Goal: Task Accomplishment & Management: Manage account settings

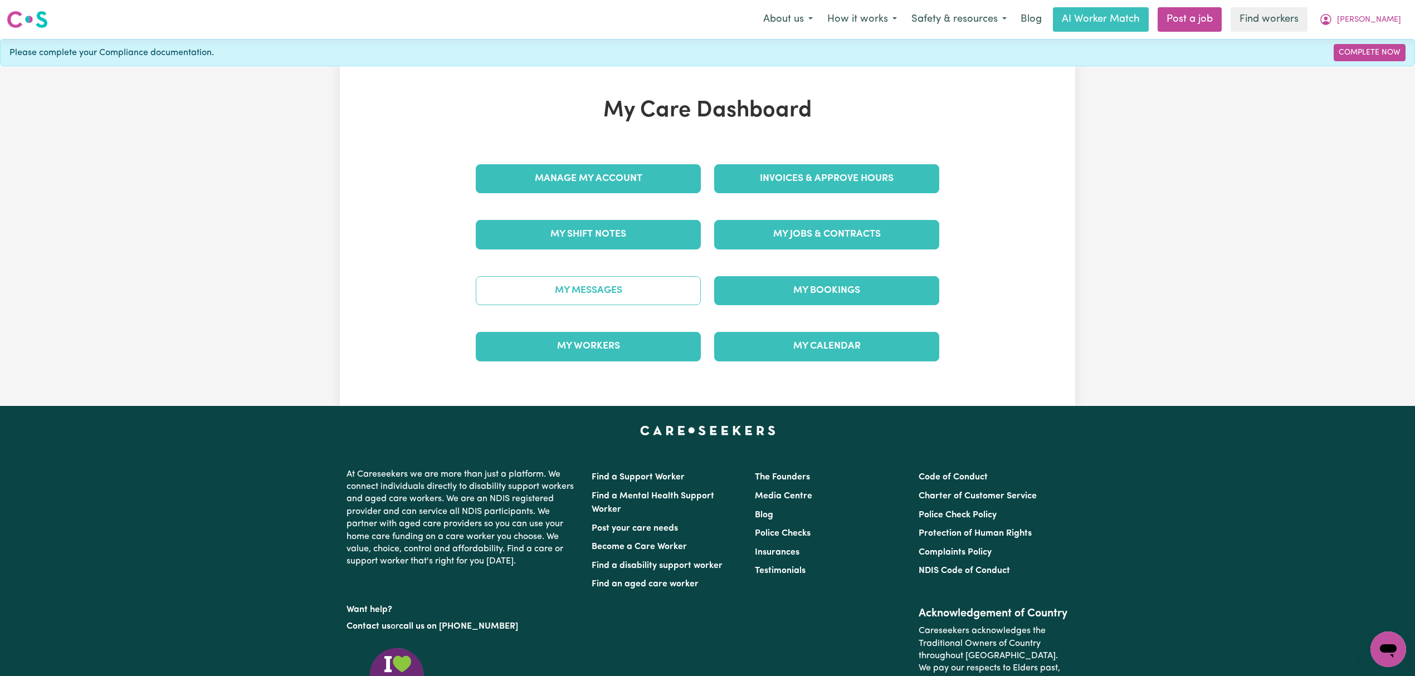
click at [661, 299] on link "My Messages" at bounding box center [588, 290] width 225 height 29
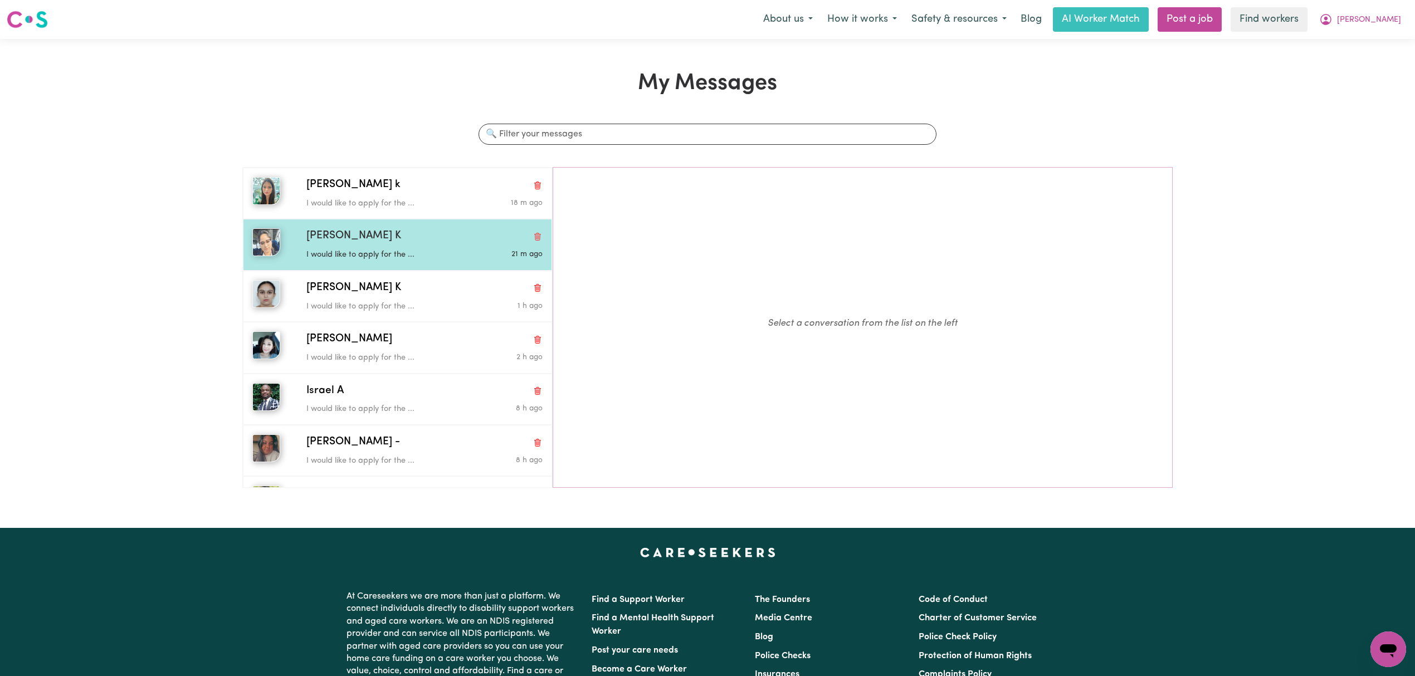
scroll to position [95, 0]
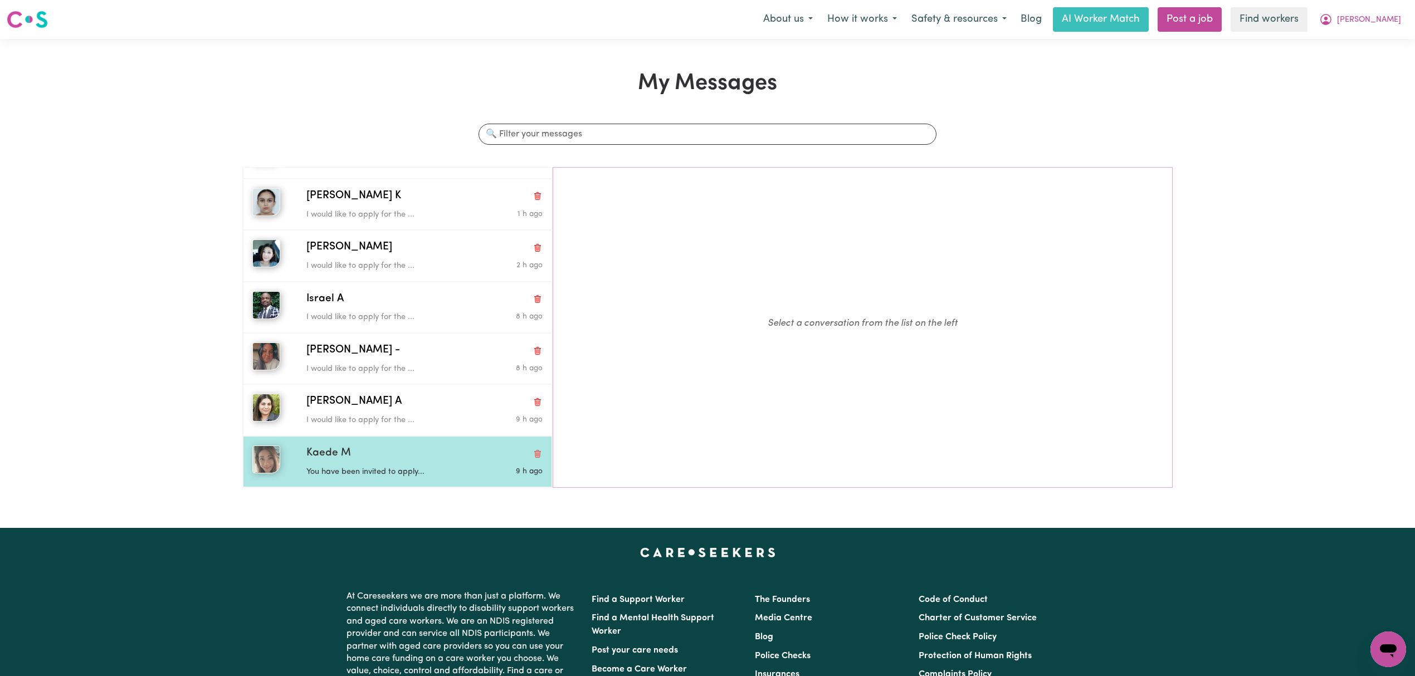
click at [360, 444] on div "Kaede M You have been invited to apply... 9 h ago" at bounding box center [397, 461] width 309 height 51
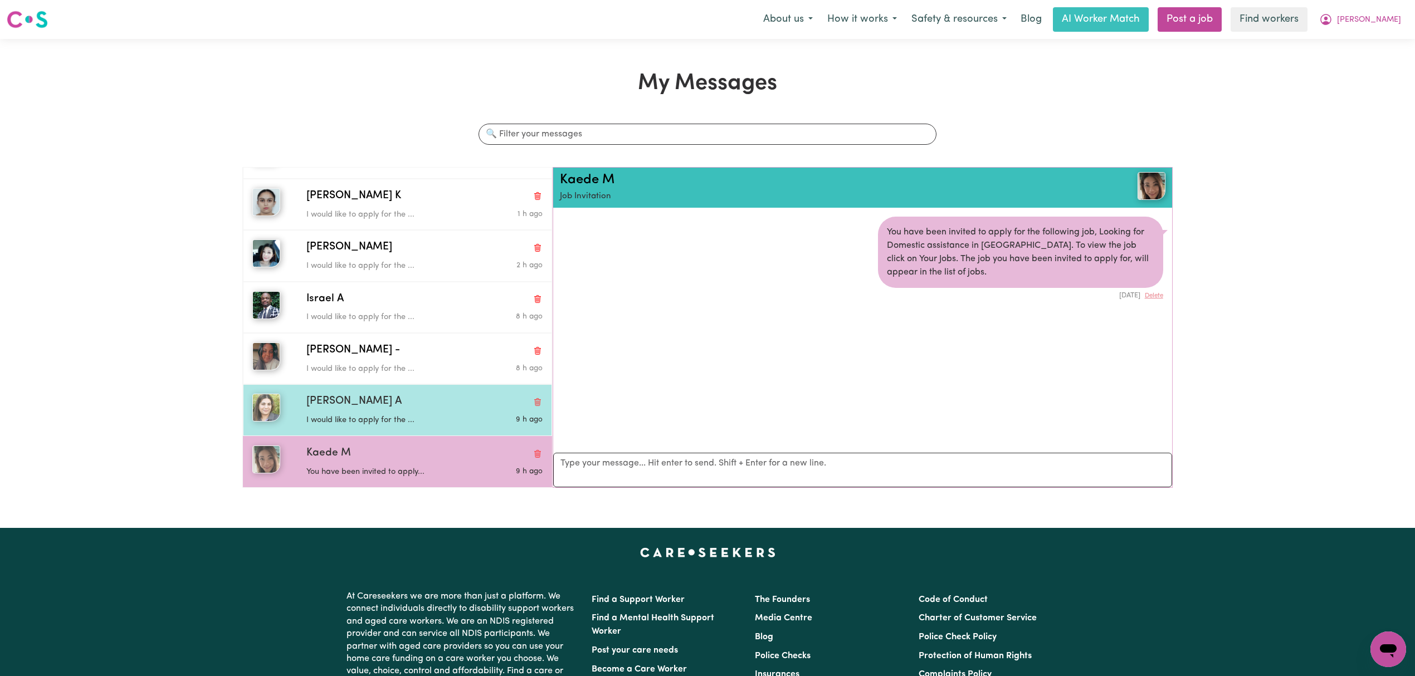
scroll to position [7, 0]
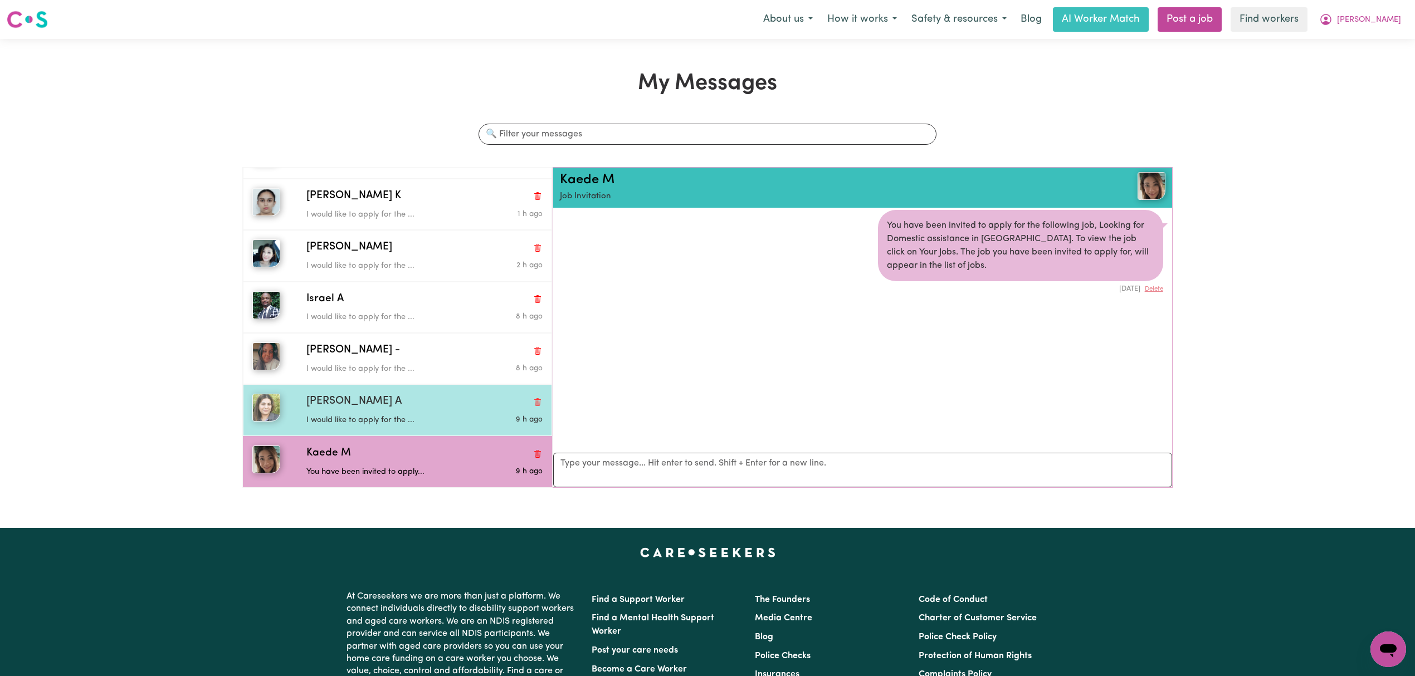
click at [371, 402] on span "[PERSON_NAME] A" at bounding box center [353, 402] width 95 height 16
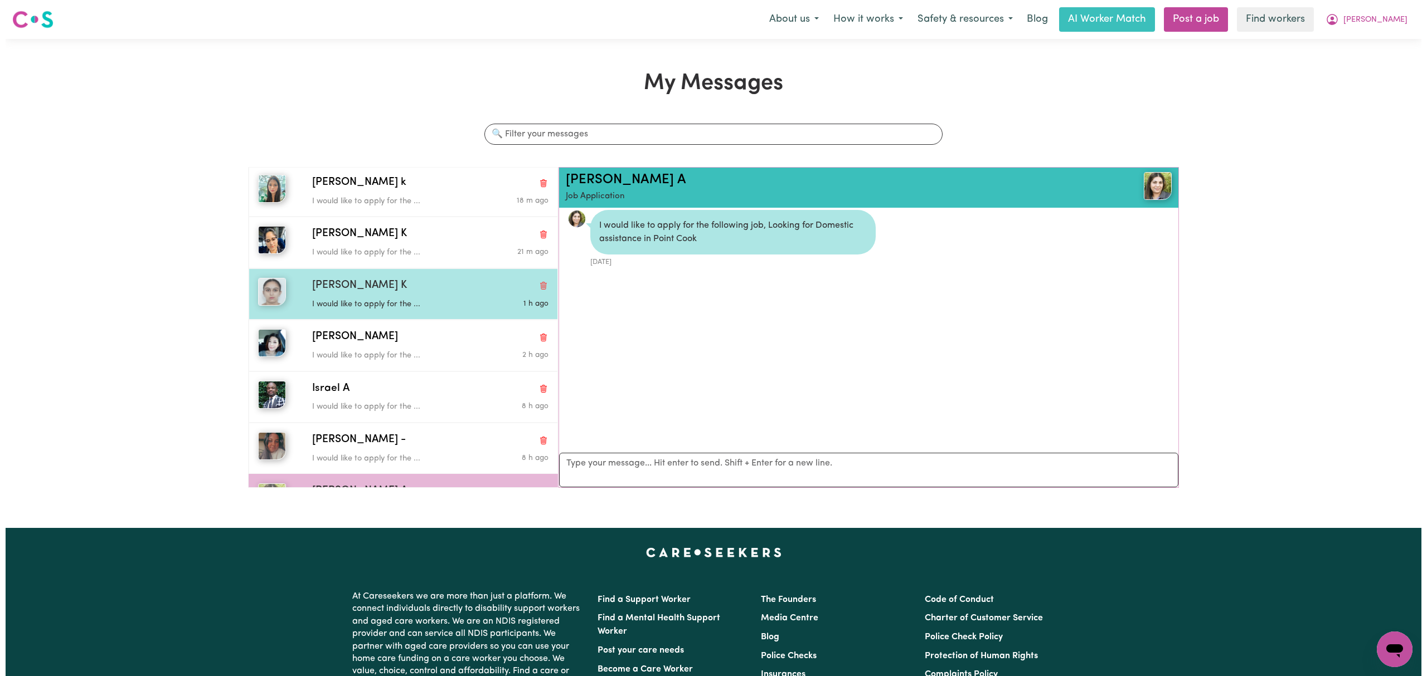
scroll to position [0, 0]
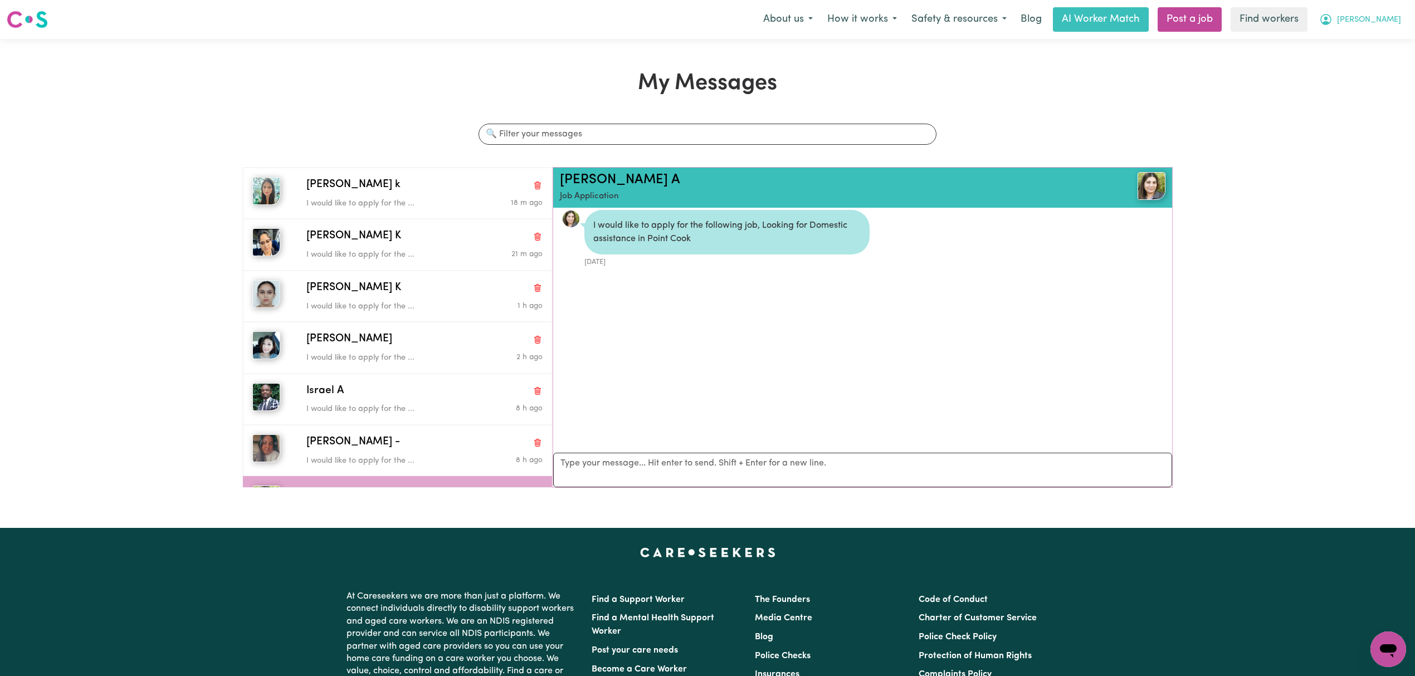
click at [1398, 22] on span "[PERSON_NAME]" at bounding box center [1369, 20] width 64 height 12
click at [1365, 43] on link "My Dashboard" at bounding box center [1364, 43] width 88 height 21
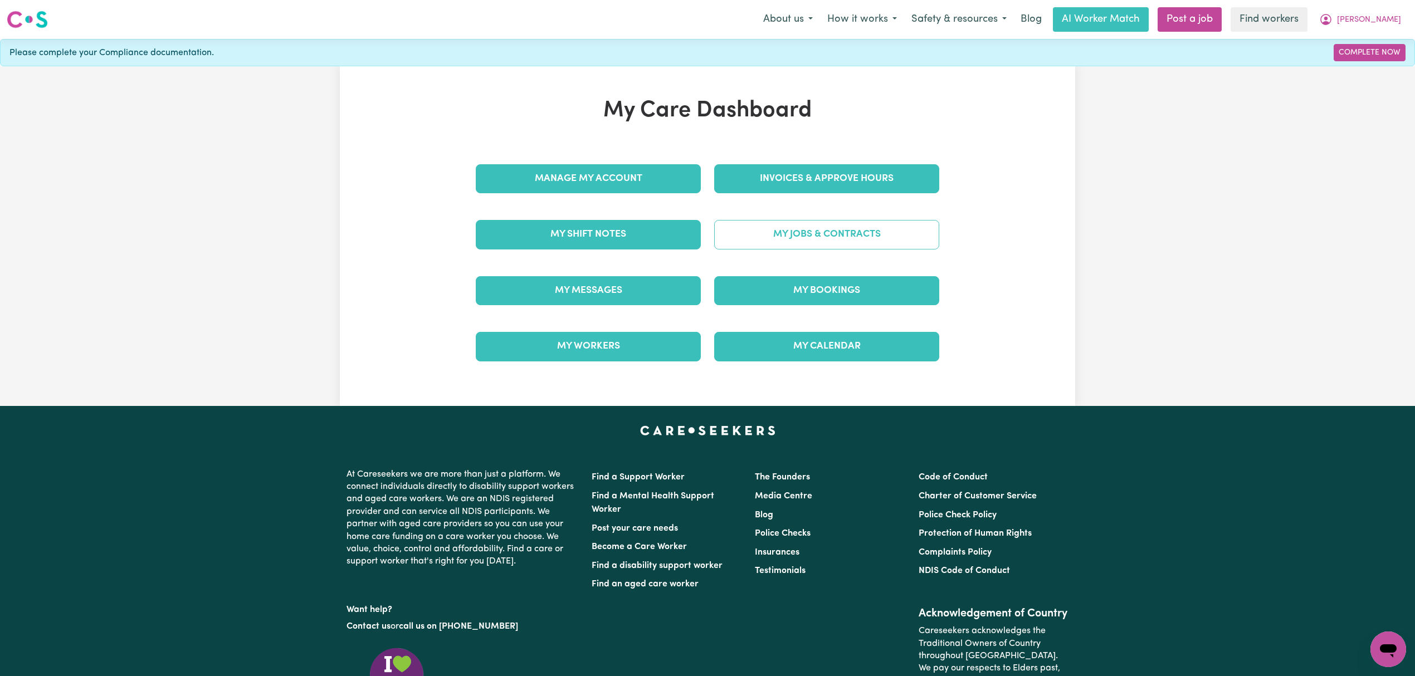
click at [831, 235] on link "My Jobs & Contracts" at bounding box center [826, 234] width 225 height 29
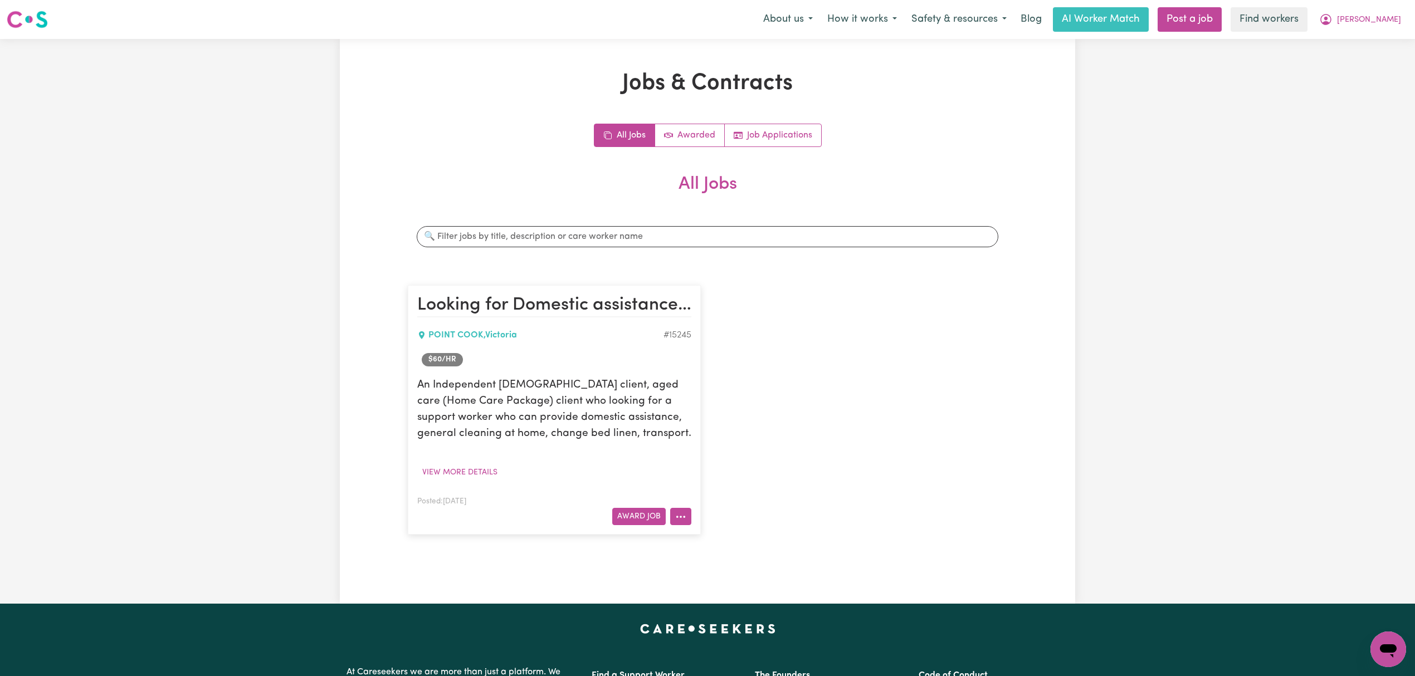
click at [684, 523] on icon "More options" at bounding box center [680, 517] width 11 height 11
click at [723, 593] on link "Edit Job" at bounding box center [715, 588] width 88 height 22
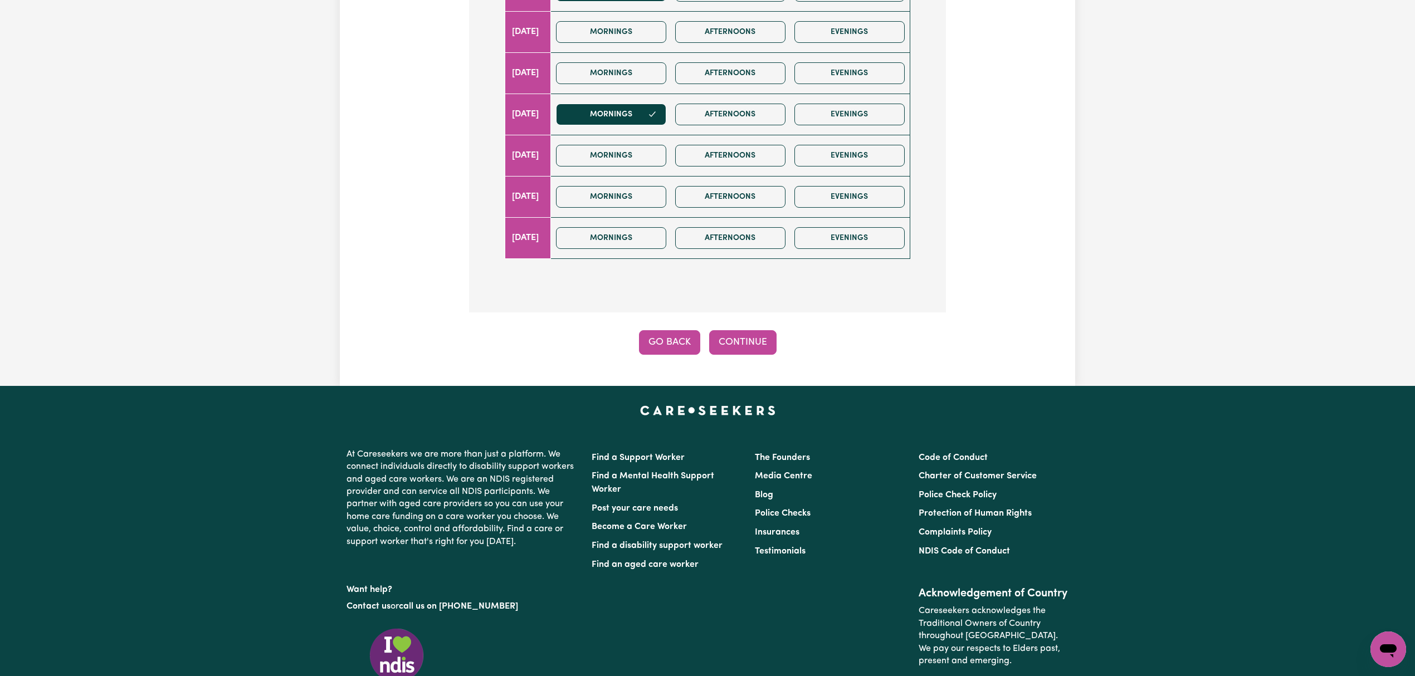
click at [679, 338] on button "Go Back" at bounding box center [669, 342] width 61 height 25
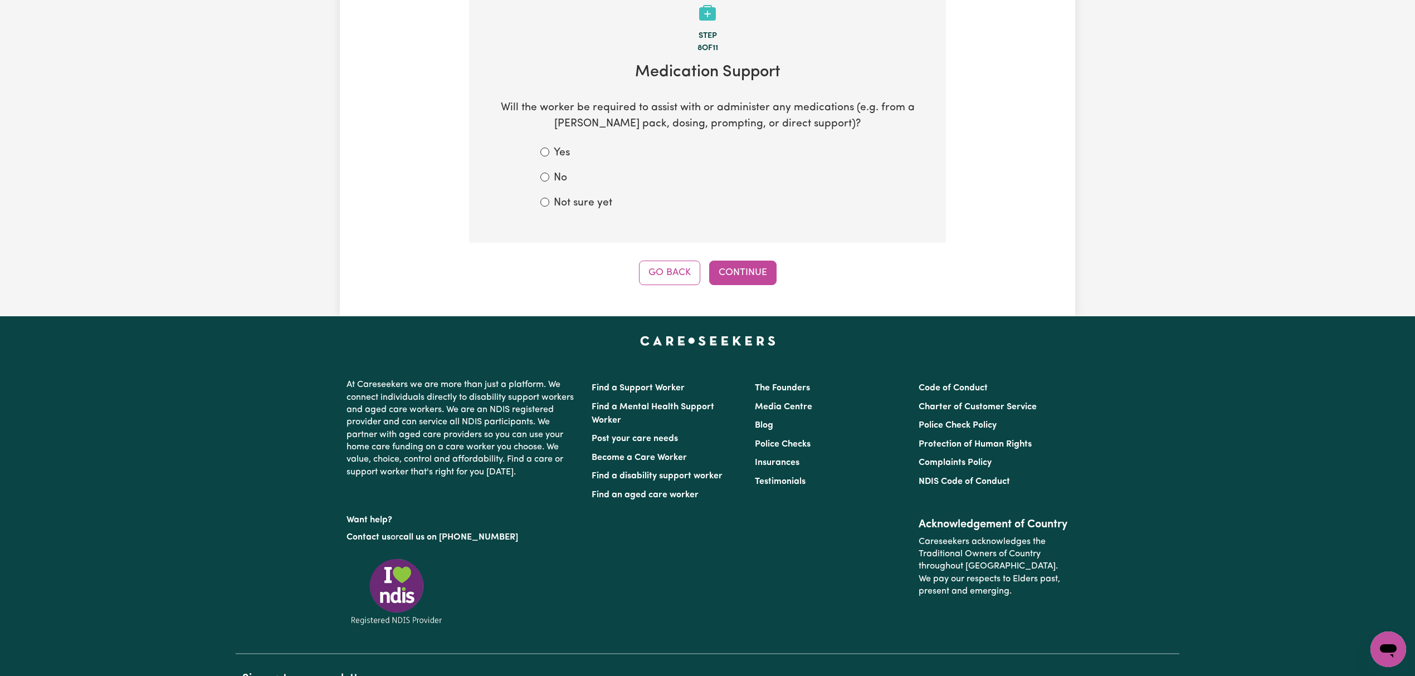
scroll to position [165, 0]
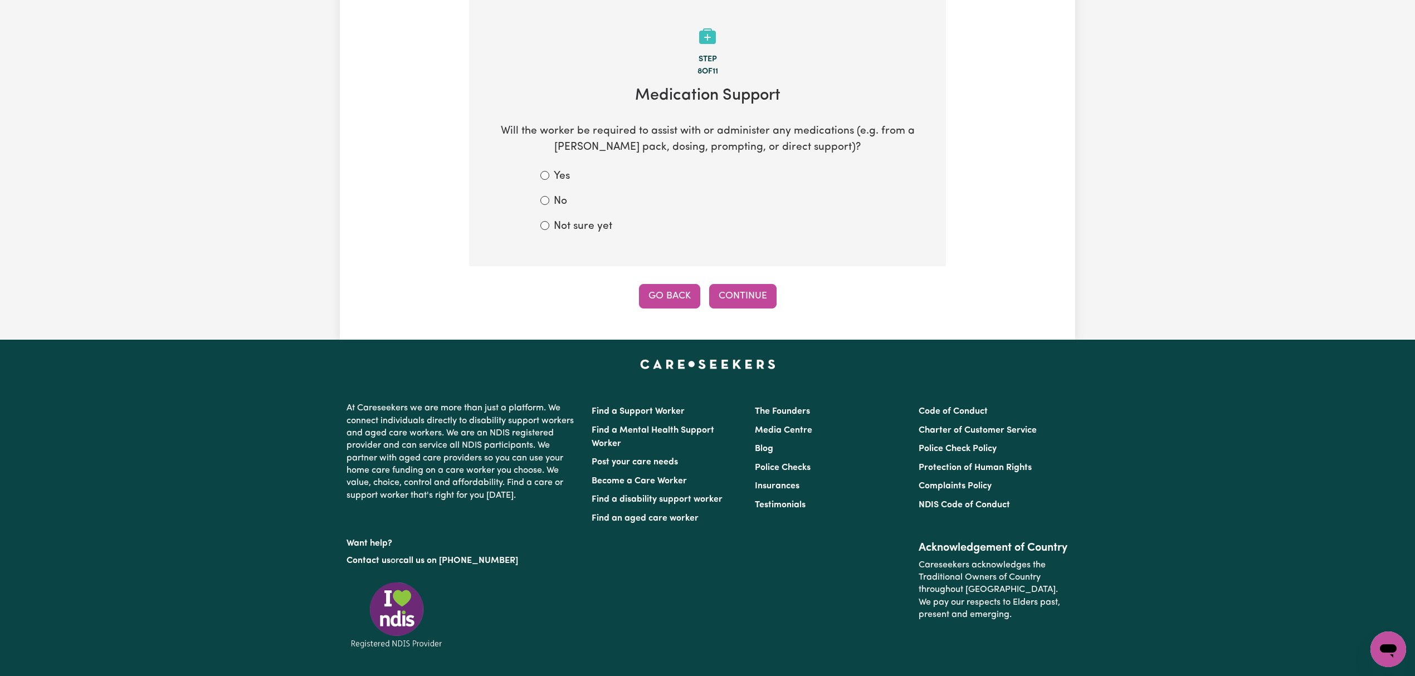
click at [664, 290] on button "Go Back" at bounding box center [669, 296] width 61 height 25
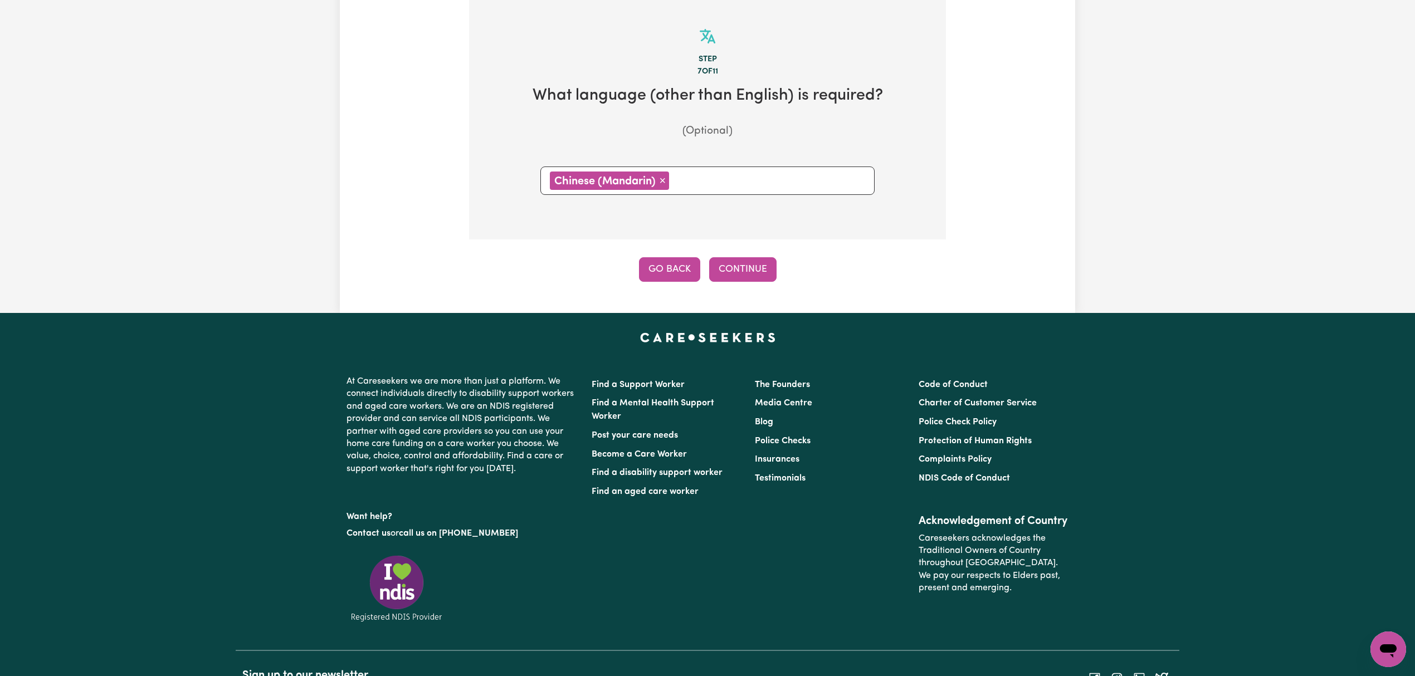
click at [676, 265] on button "Go Back" at bounding box center [669, 269] width 61 height 25
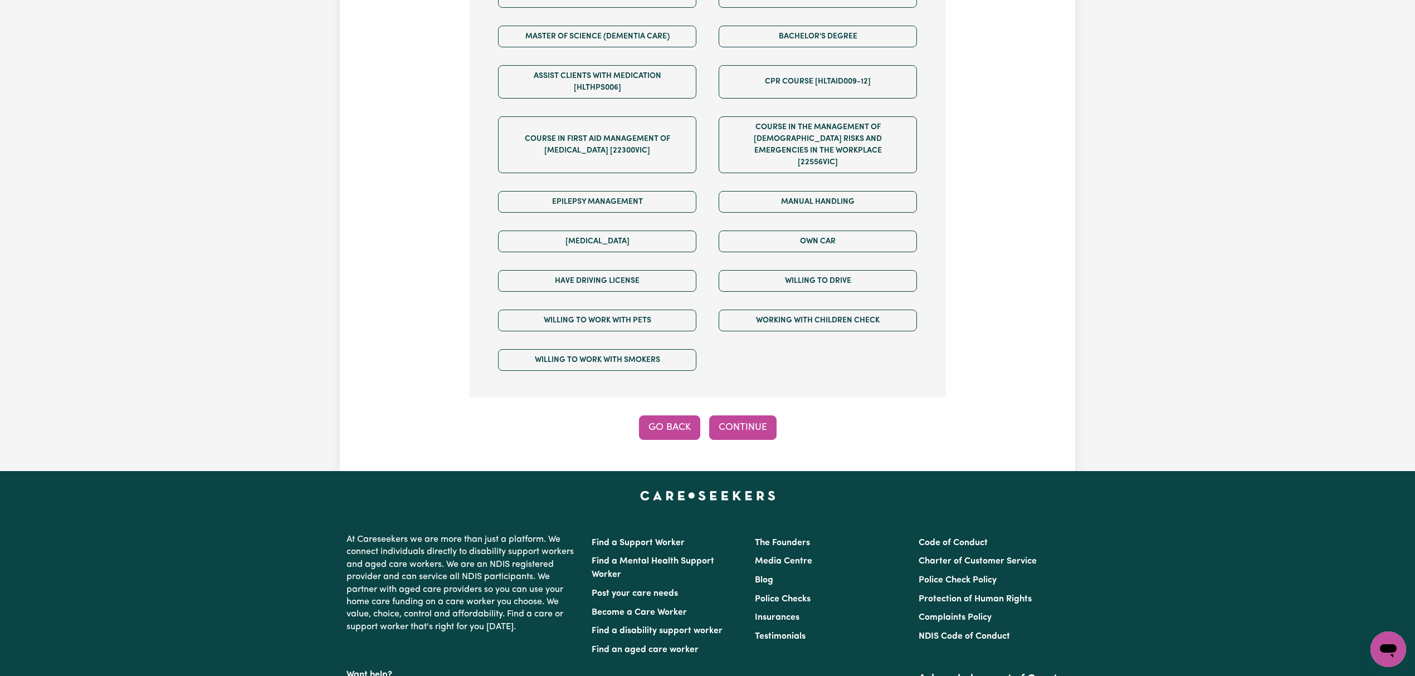
click at [667, 416] on button "Go Back" at bounding box center [669, 428] width 61 height 25
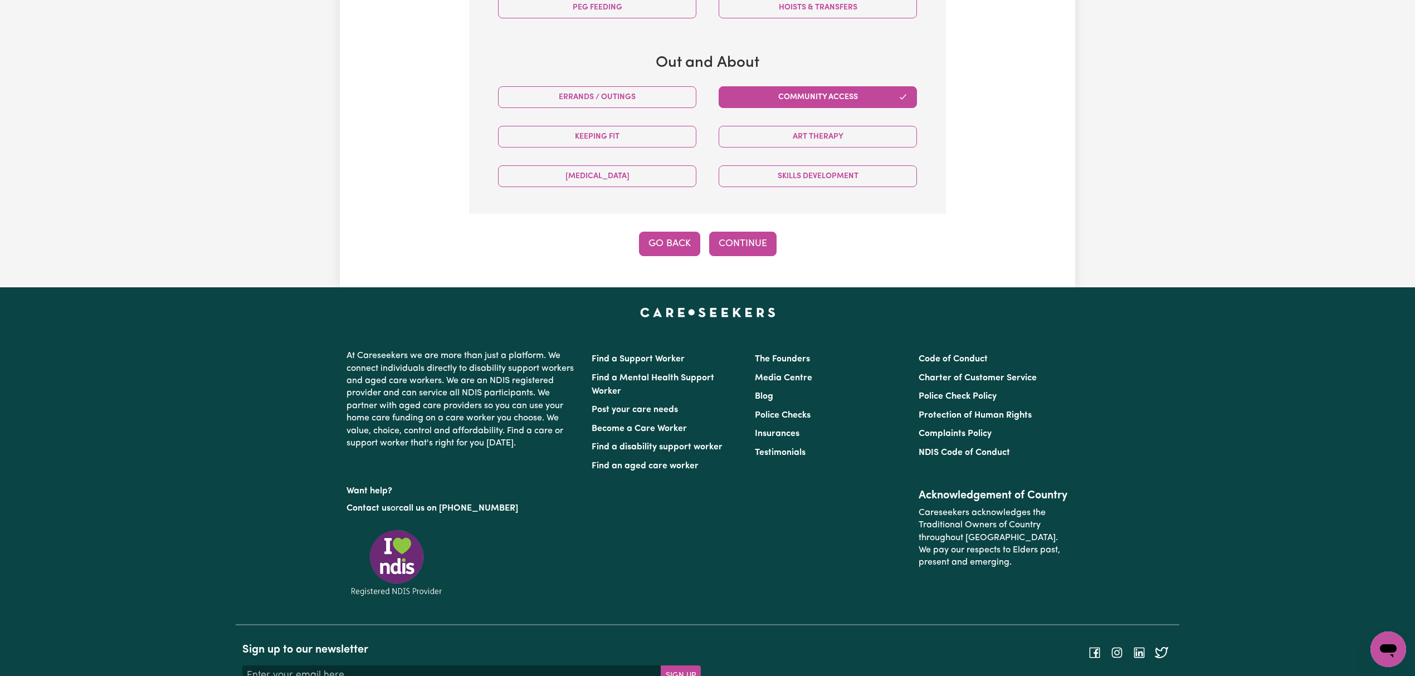
click at [673, 241] on button "Go Back" at bounding box center [669, 244] width 61 height 25
select select "AGED_HOME_CARE"
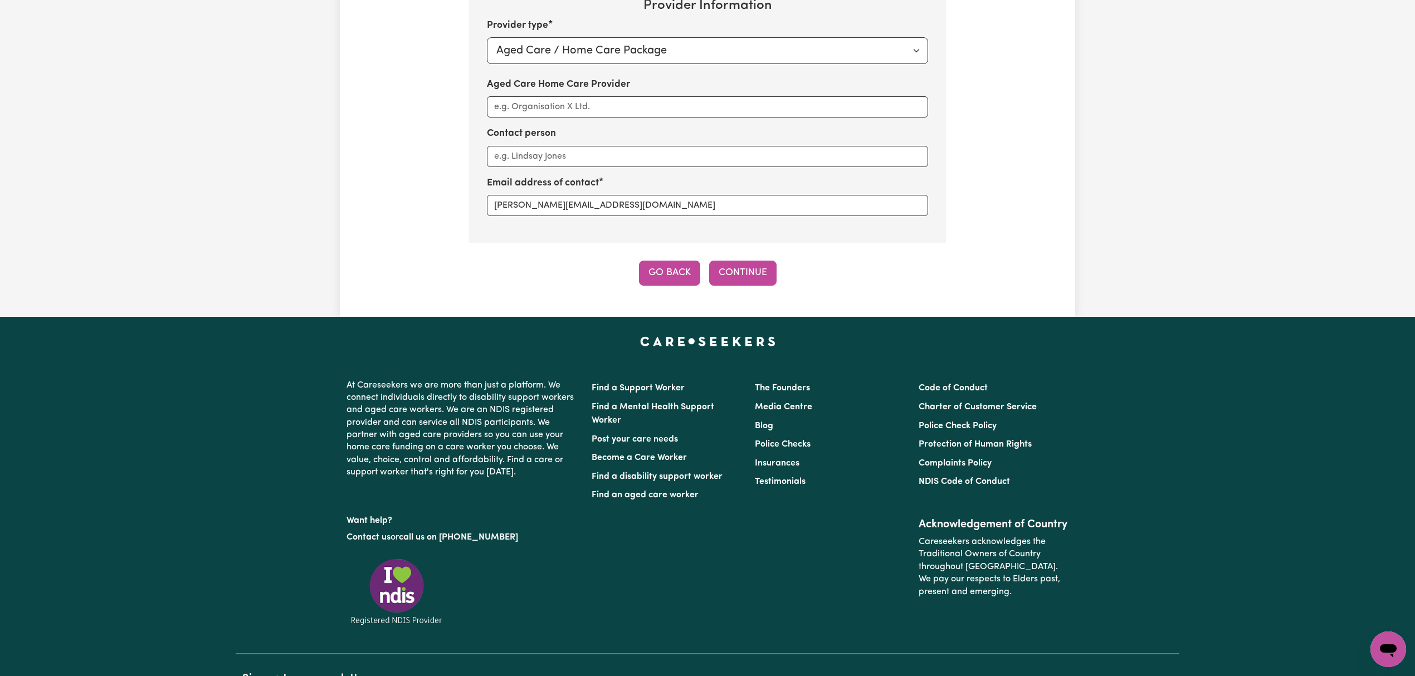
click at [671, 283] on button "Go Back" at bounding box center [669, 273] width 61 height 25
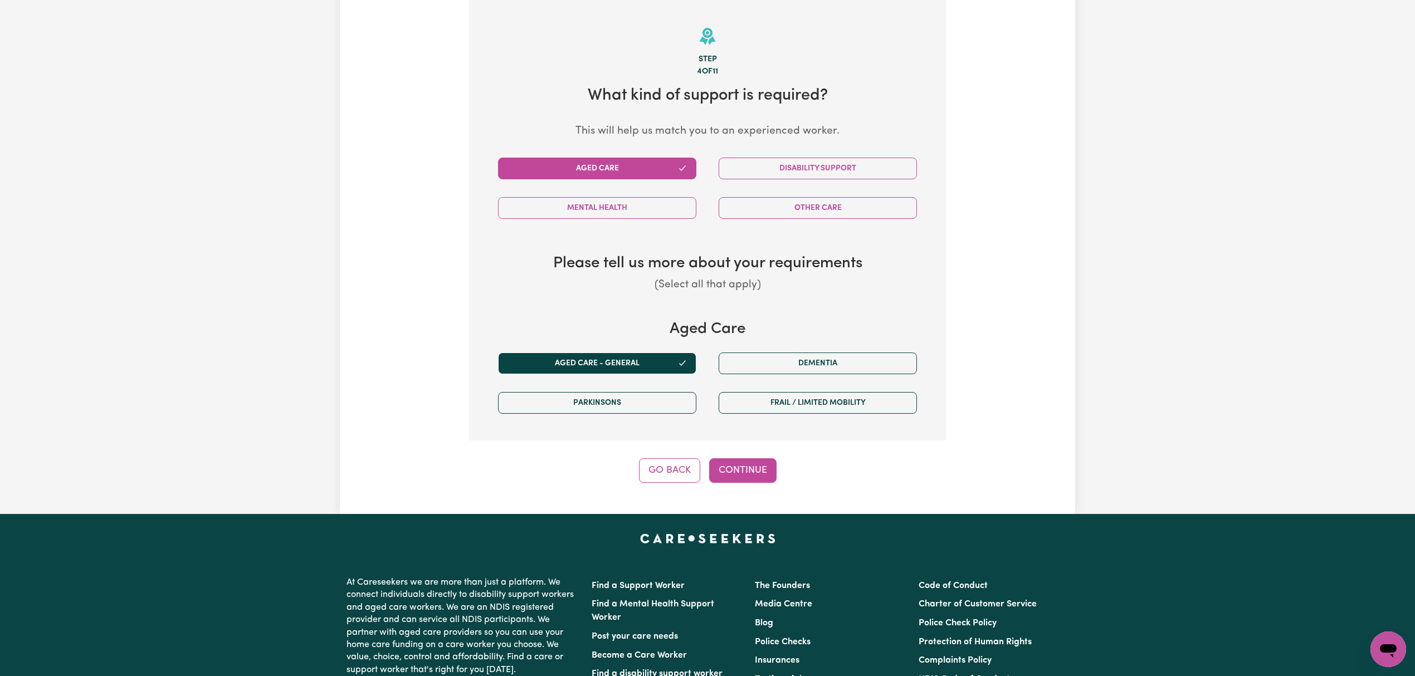
click at [743, 453] on div "Step 4 of 11 What kind of support is required? This will help us match you to a…" at bounding box center [707, 241] width 477 height 483
click at [745, 463] on button "Continue" at bounding box center [742, 471] width 67 height 25
select select "AGED_HOME_CARE"
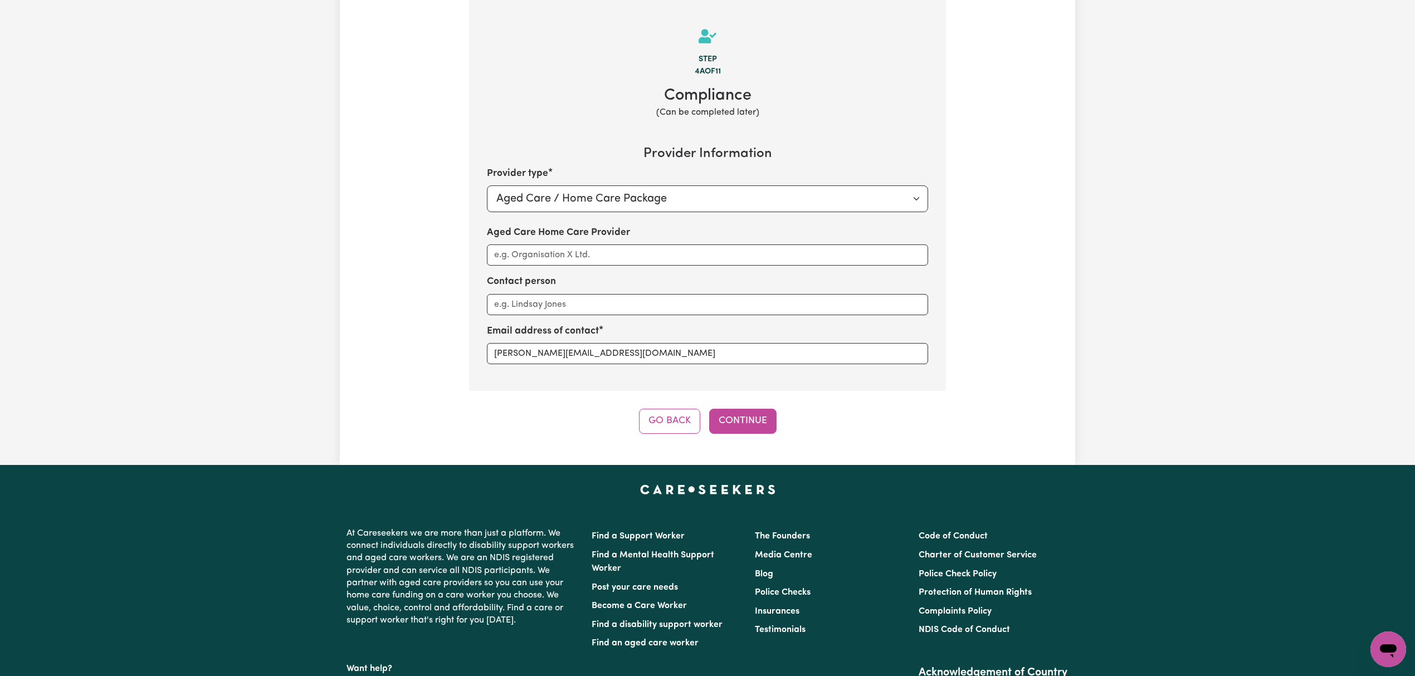
click at [751, 471] on footer "At Careseekers we are more than just a platform. We connect individuals directl…" at bounding box center [707, 687] width 1415 height 444
click at [747, 418] on button "Continue" at bounding box center [742, 421] width 67 height 25
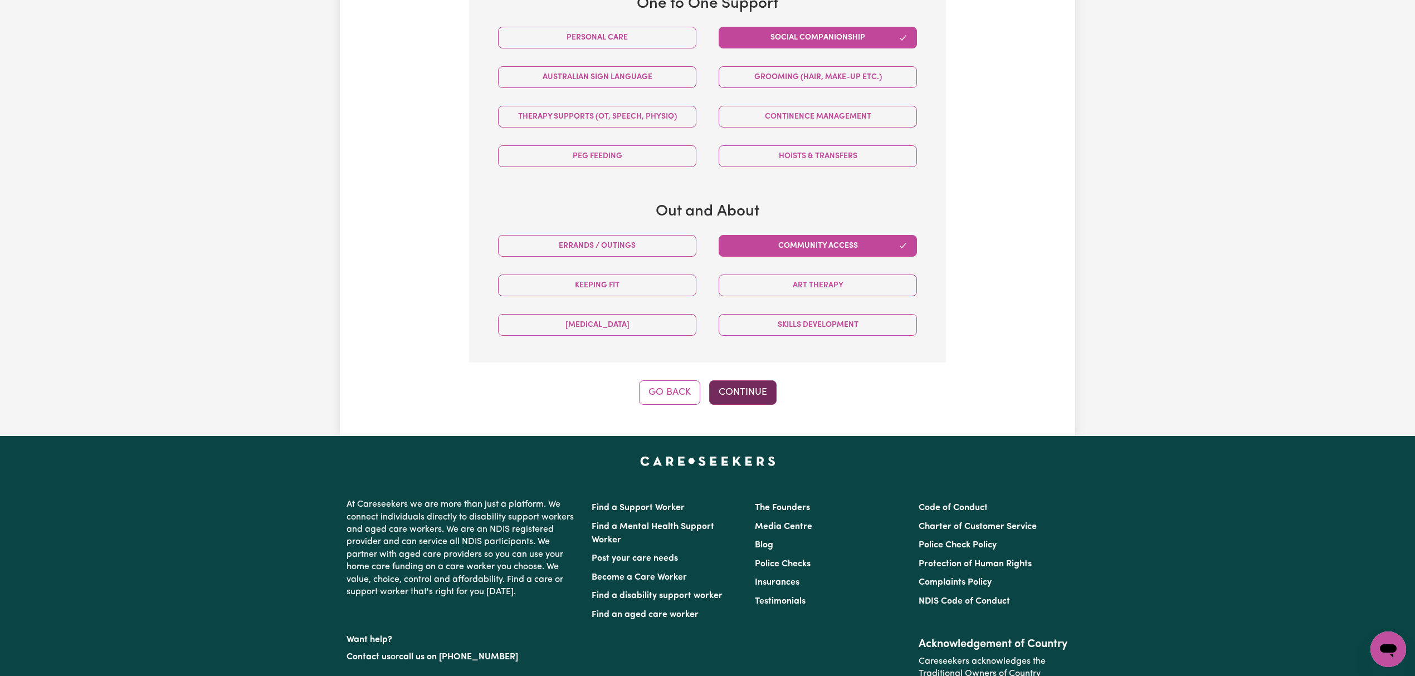
click at [738, 389] on button "Continue" at bounding box center [742, 393] width 67 height 25
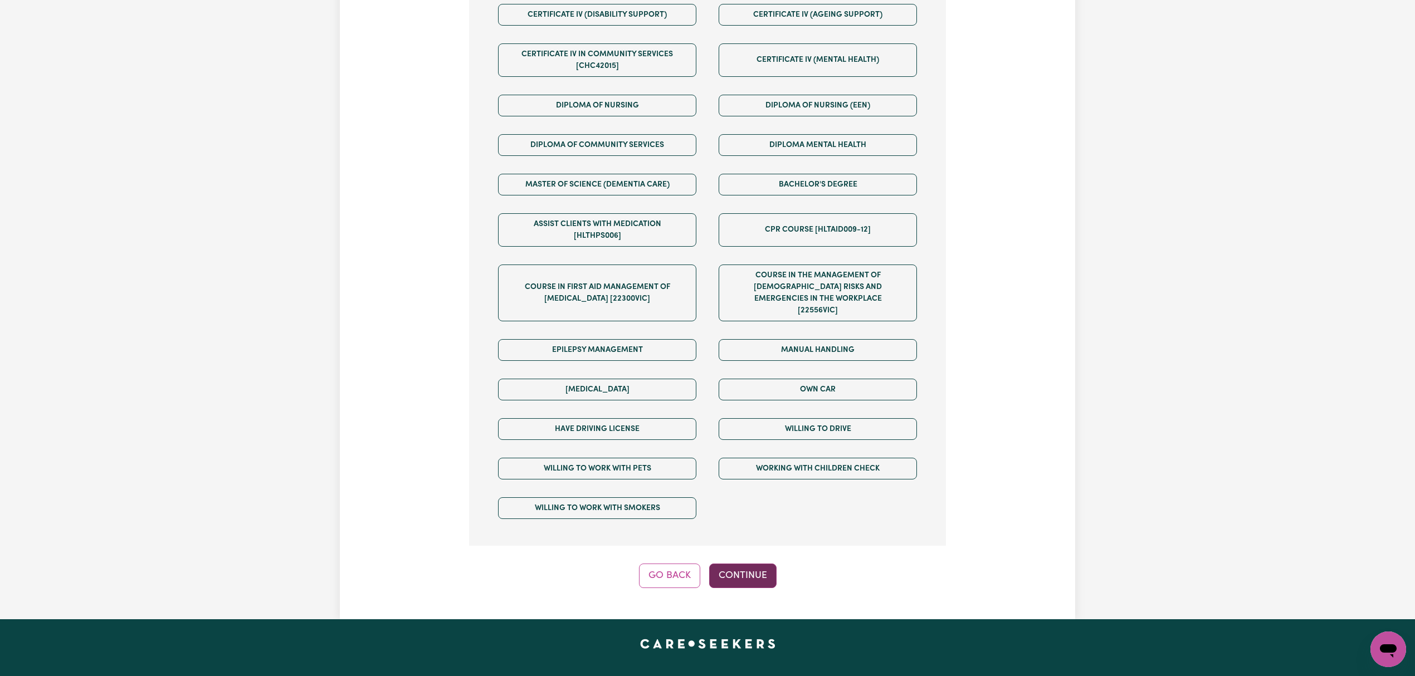
click at [744, 564] on button "Continue" at bounding box center [742, 576] width 67 height 25
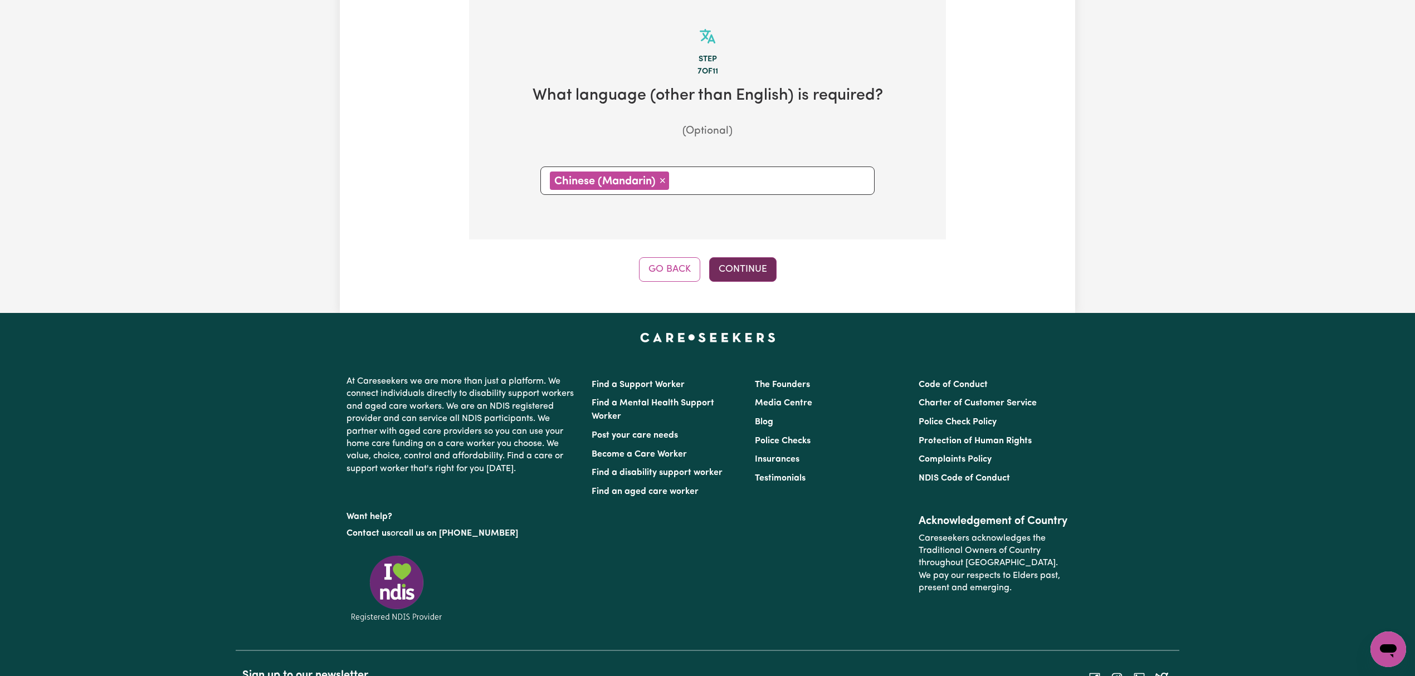
click at [740, 269] on button "Continue" at bounding box center [742, 269] width 67 height 25
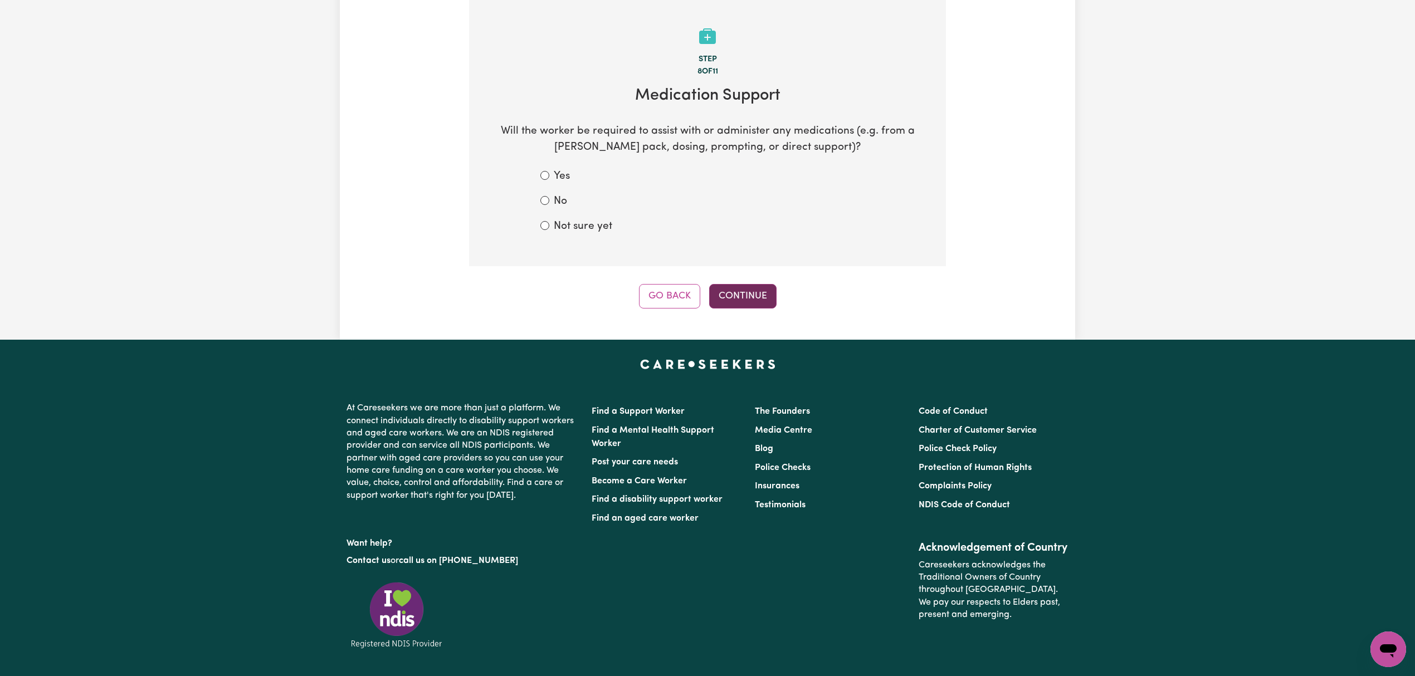
click at [749, 293] on button "Continue" at bounding box center [742, 296] width 67 height 25
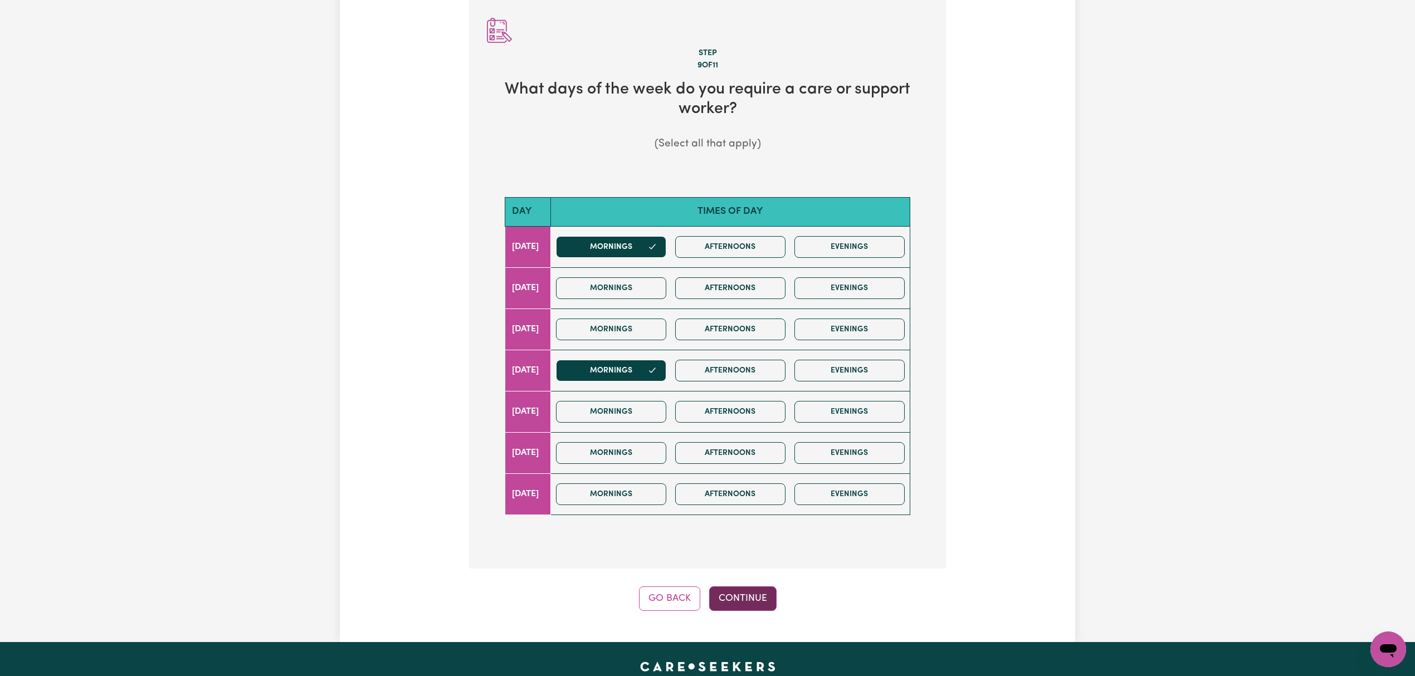
click at [743, 600] on button "Continue" at bounding box center [742, 599] width 67 height 25
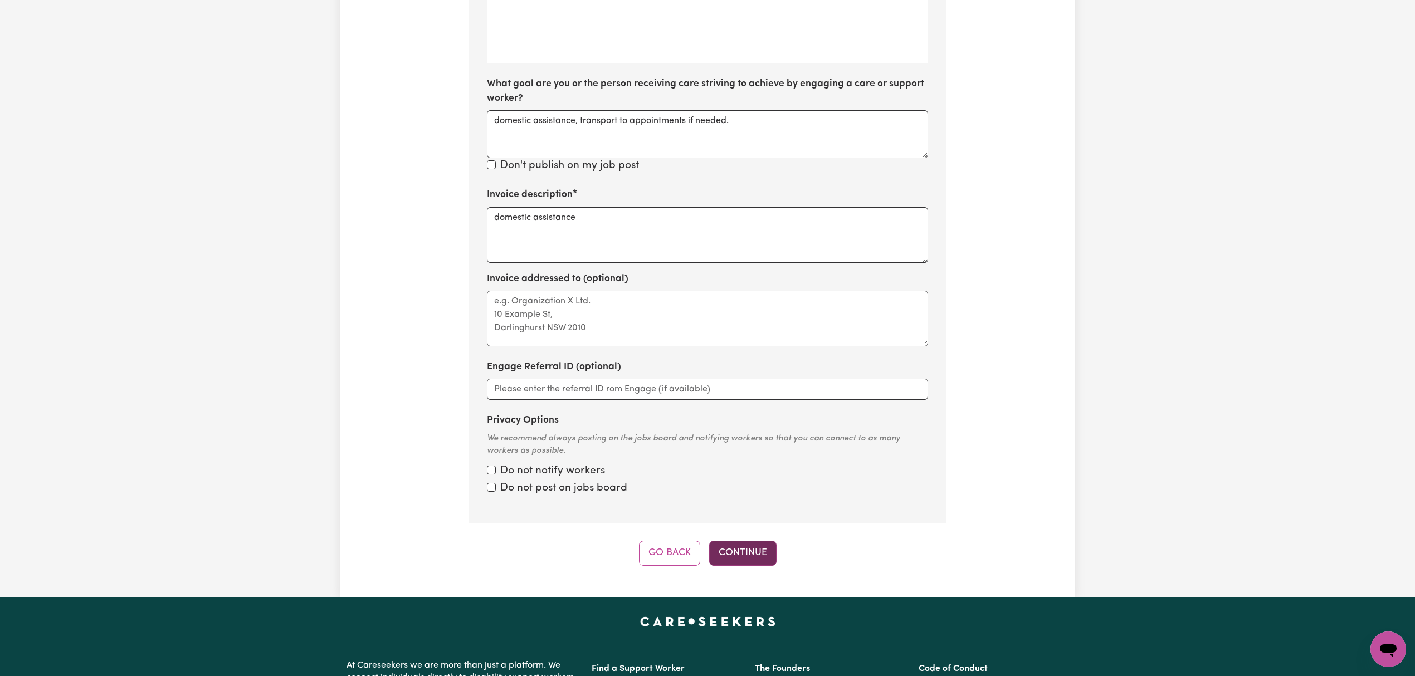
click at [743, 547] on button "Continue" at bounding box center [742, 553] width 67 height 25
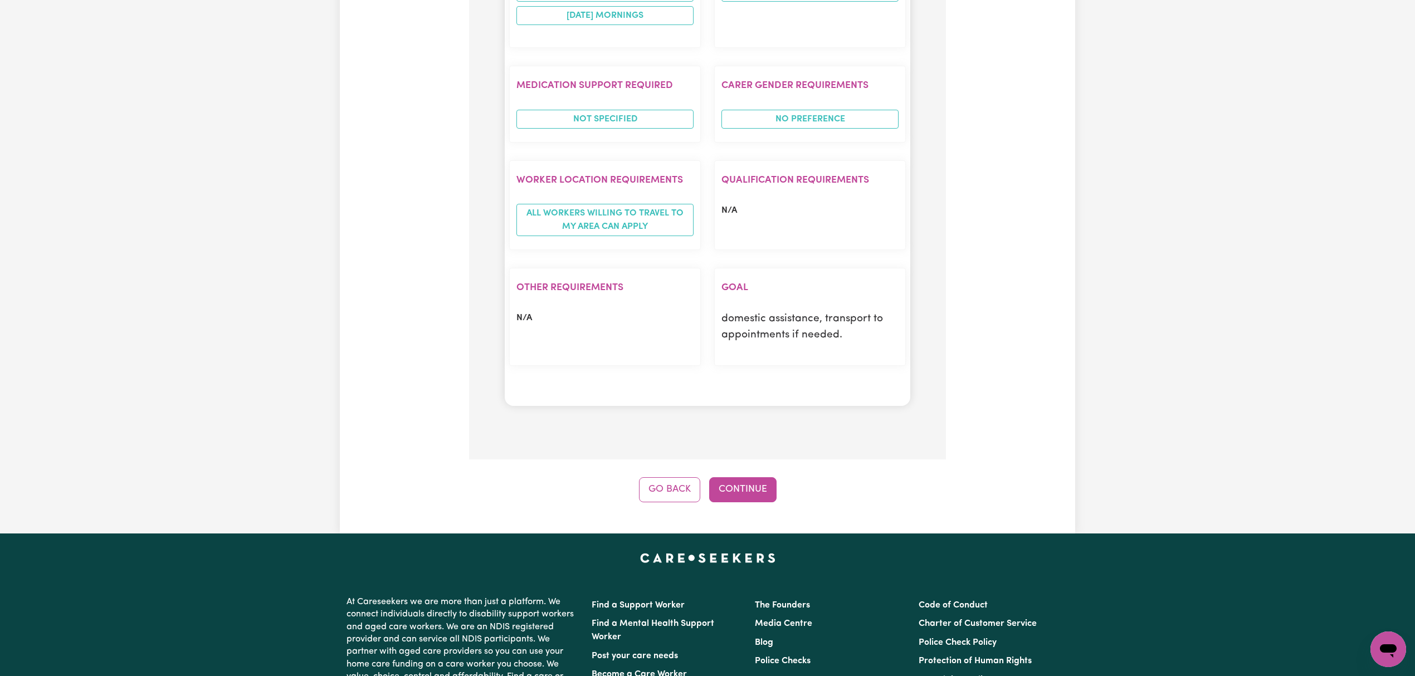
scroll to position [908, 0]
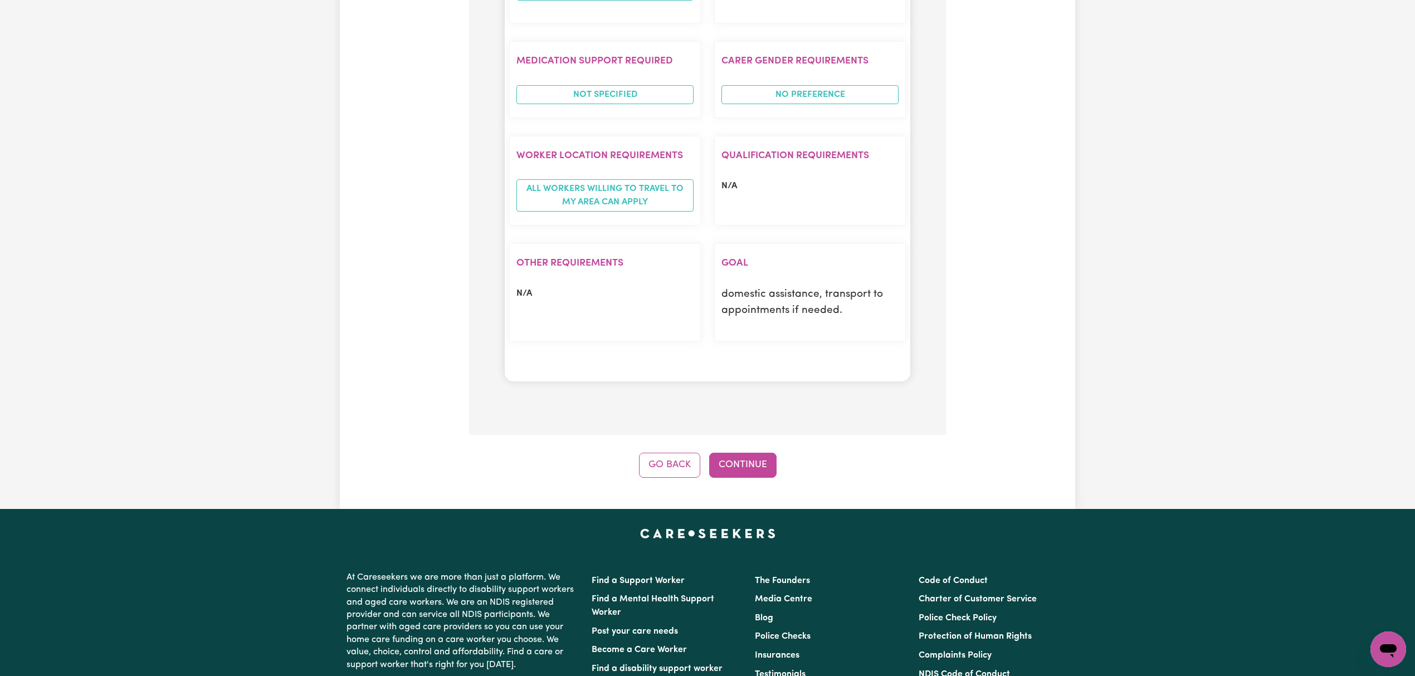
click at [756, 478] on button "Continue" at bounding box center [742, 465] width 67 height 25
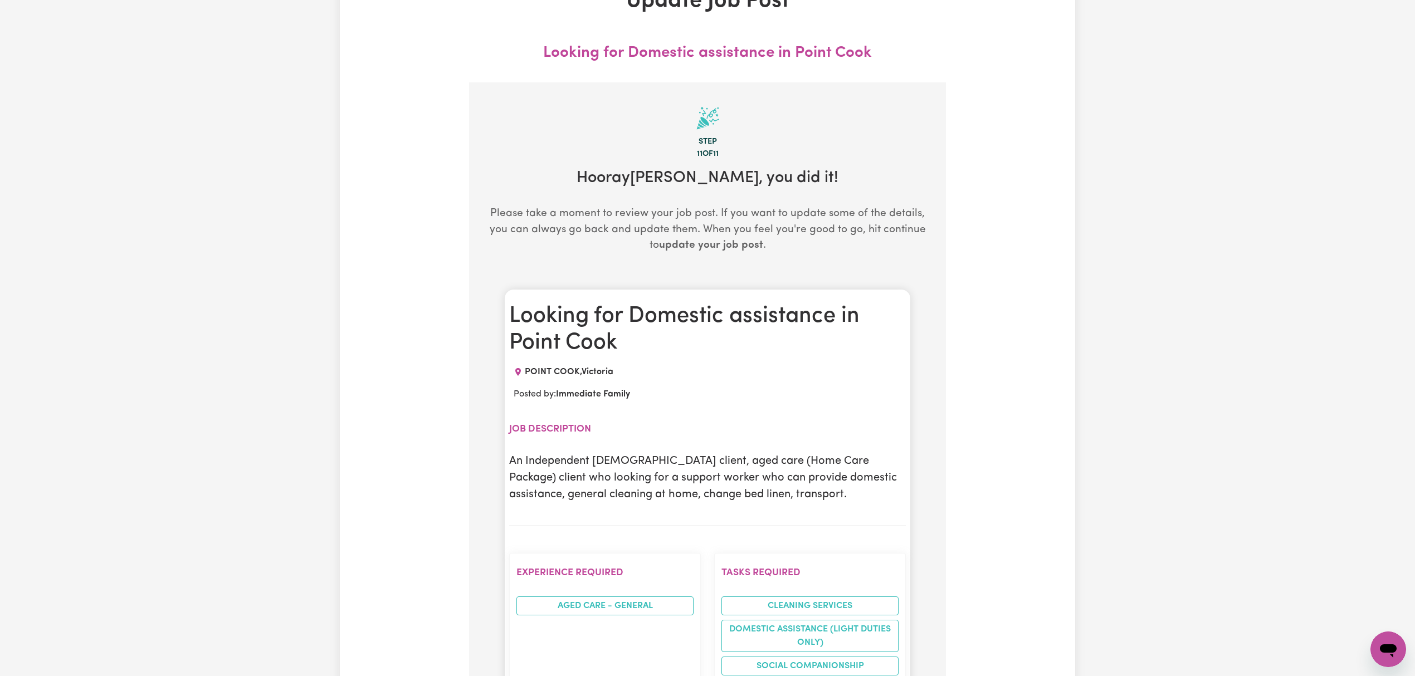
scroll to position [0, 0]
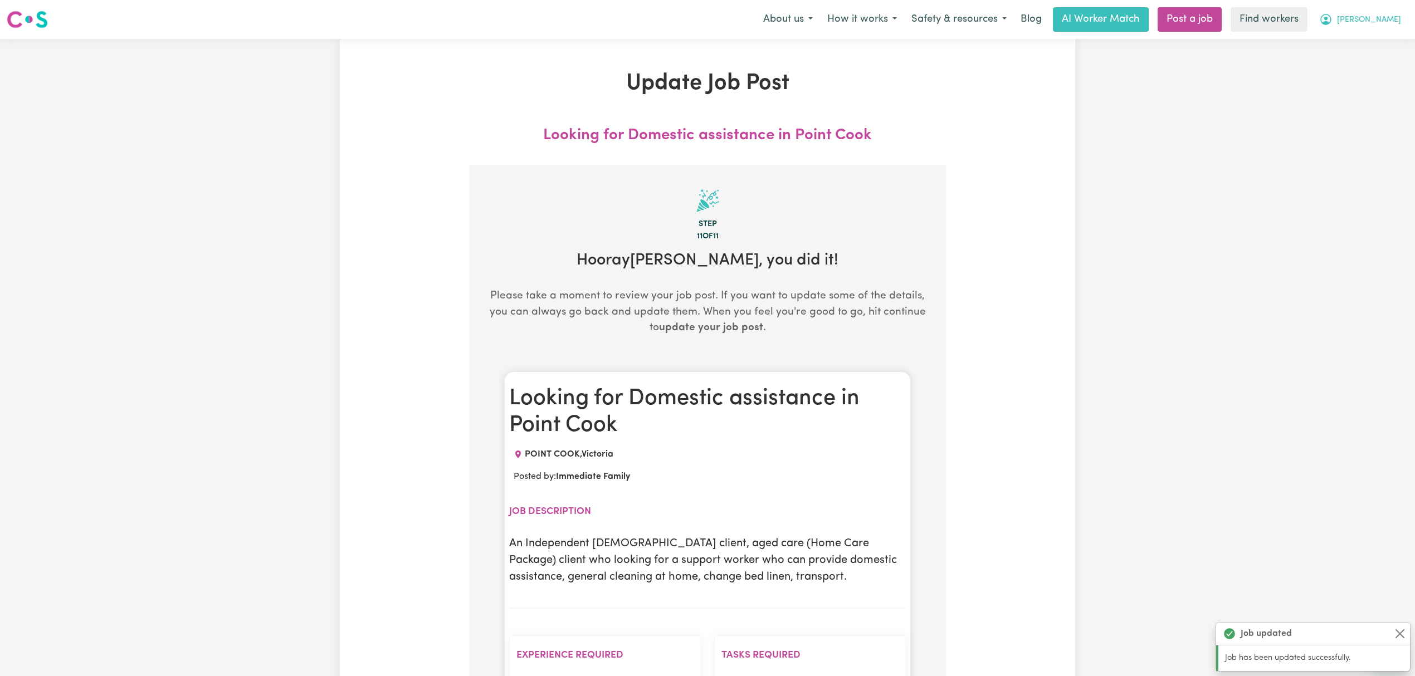
click at [1380, 18] on span "[PERSON_NAME]" at bounding box center [1369, 20] width 64 height 12
click at [1380, 42] on link "My Dashboard" at bounding box center [1364, 43] width 88 height 21
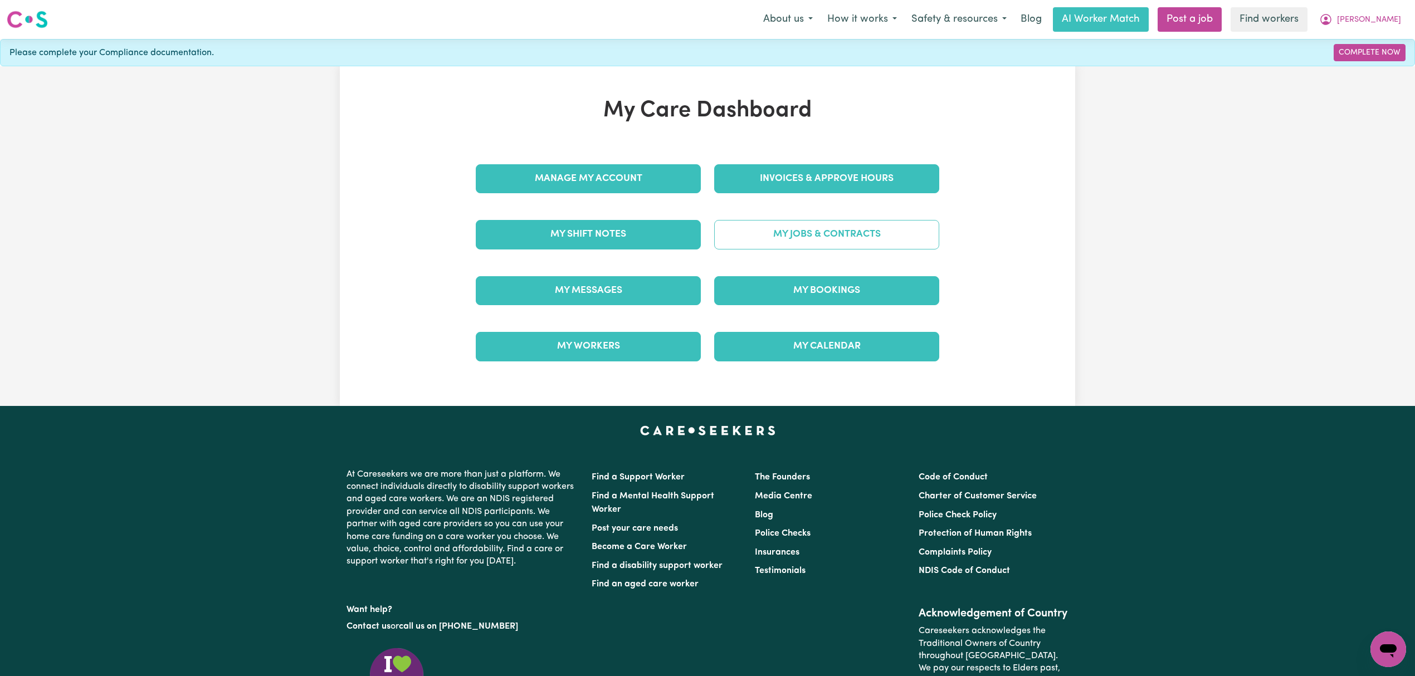
click at [846, 233] on link "My Jobs & Contracts" at bounding box center [826, 234] width 225 height 29
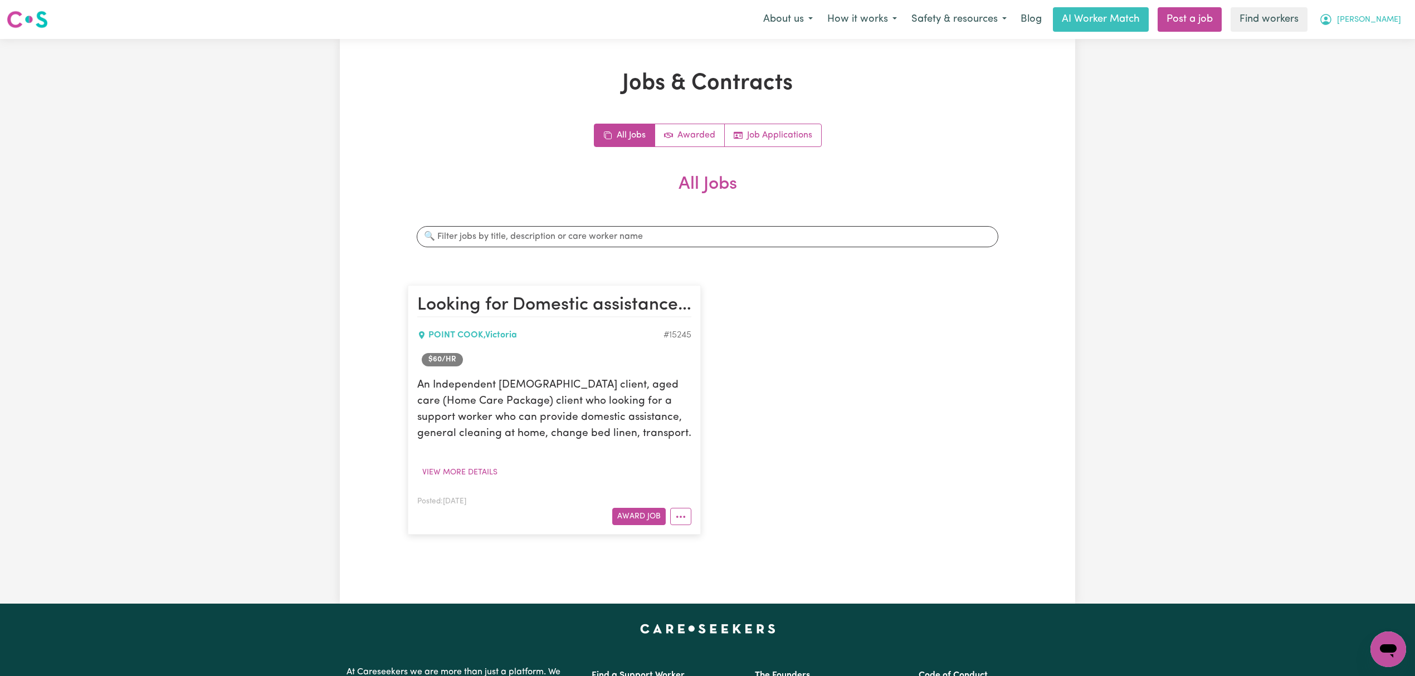
click at [1383, 18] on span "[PERSON_NAME]" at bounding box center [1369, 20] width 64 height 12
click at [1374, 71] on link "Logout" at bounding box center [1364, 63] width 88 height 21
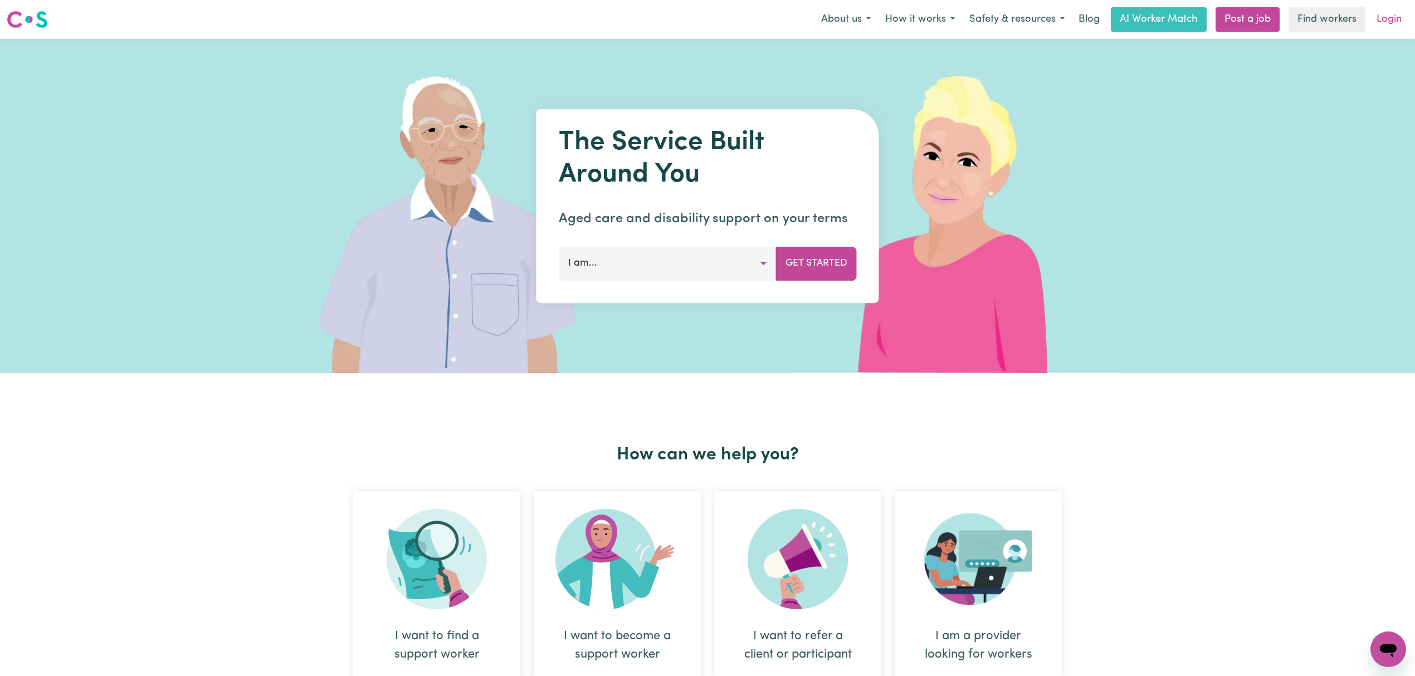
click at [1388, 25] on link "Login" at bounding box center [1389, 19] width 38 height 25
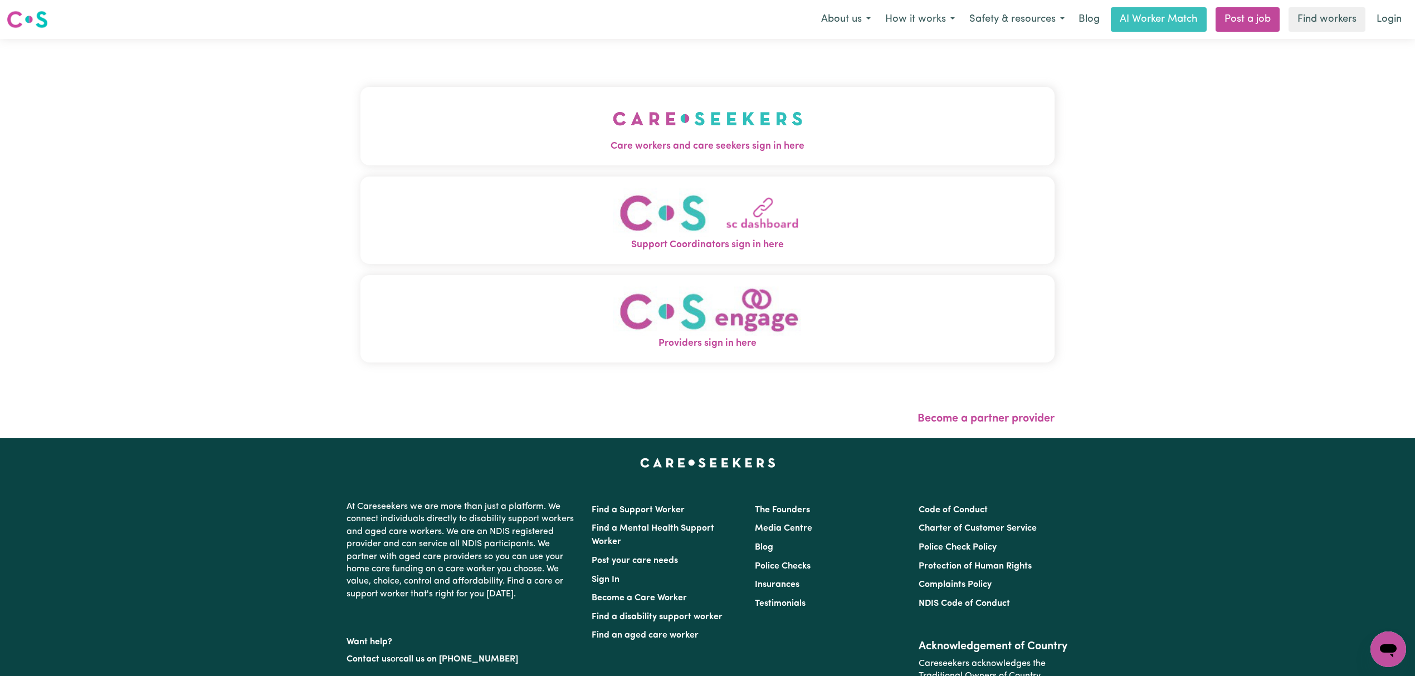
click at [366, 143] on span "Care workers and care seekers sign in here" at bounding box center [708, 146] width 694 height 14
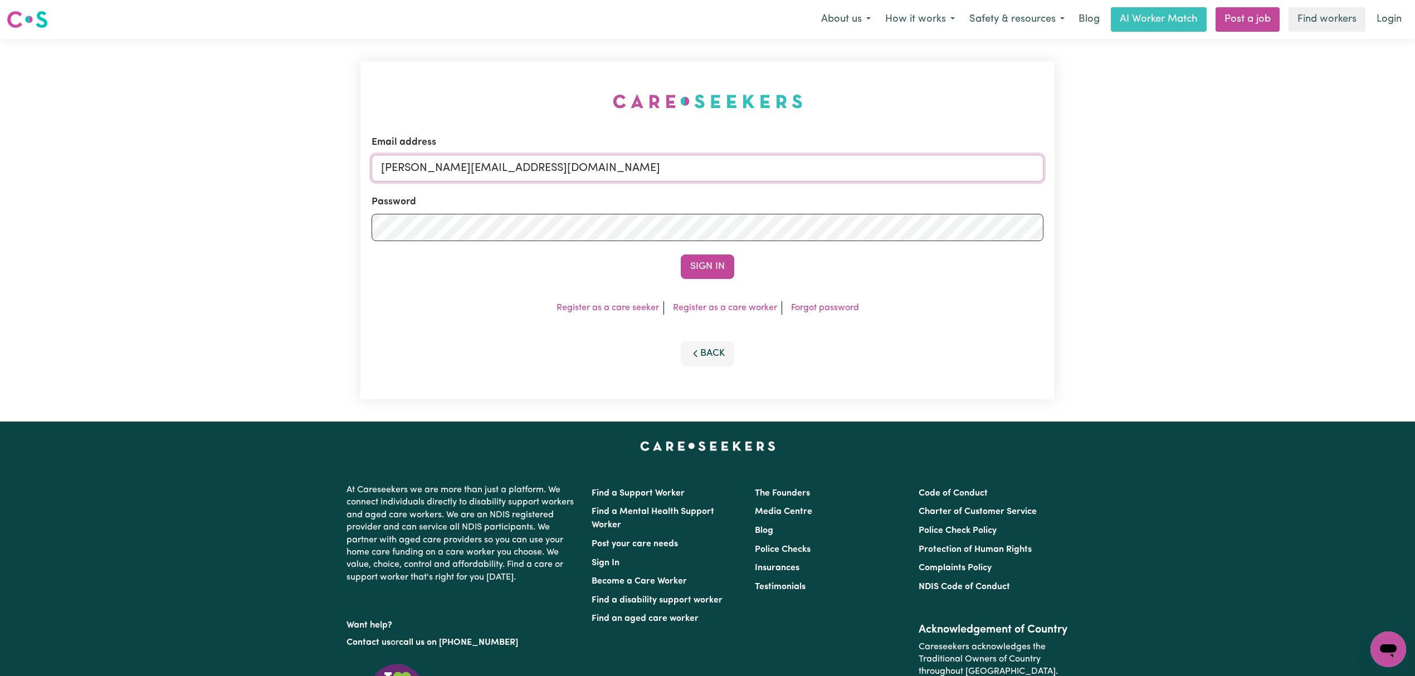
drag, startPoint x: 503, startPoint y: 171, endPoint x: 507, endPoint y: 181, distance: 11.3
click at [503, 172] on input "[PERSON_NAME][EMAIL_ADDRESS][DOMAIN_NAME]" at bounding box center [708, 168] width 672 height 27
drag, startPoint x: 441, startPoint y: 169, endPoint x: 743, endPoint y: 174, distance: 301.5
click at [743, 174] on input "[EMAIL_ADDRESS][PERSON_NAME][DOMAIN_NAME]" at bounding box center [708, 168] width 672 height 27
type input "[EMAIL_ADDRESS][DOMAIN_NAME]"
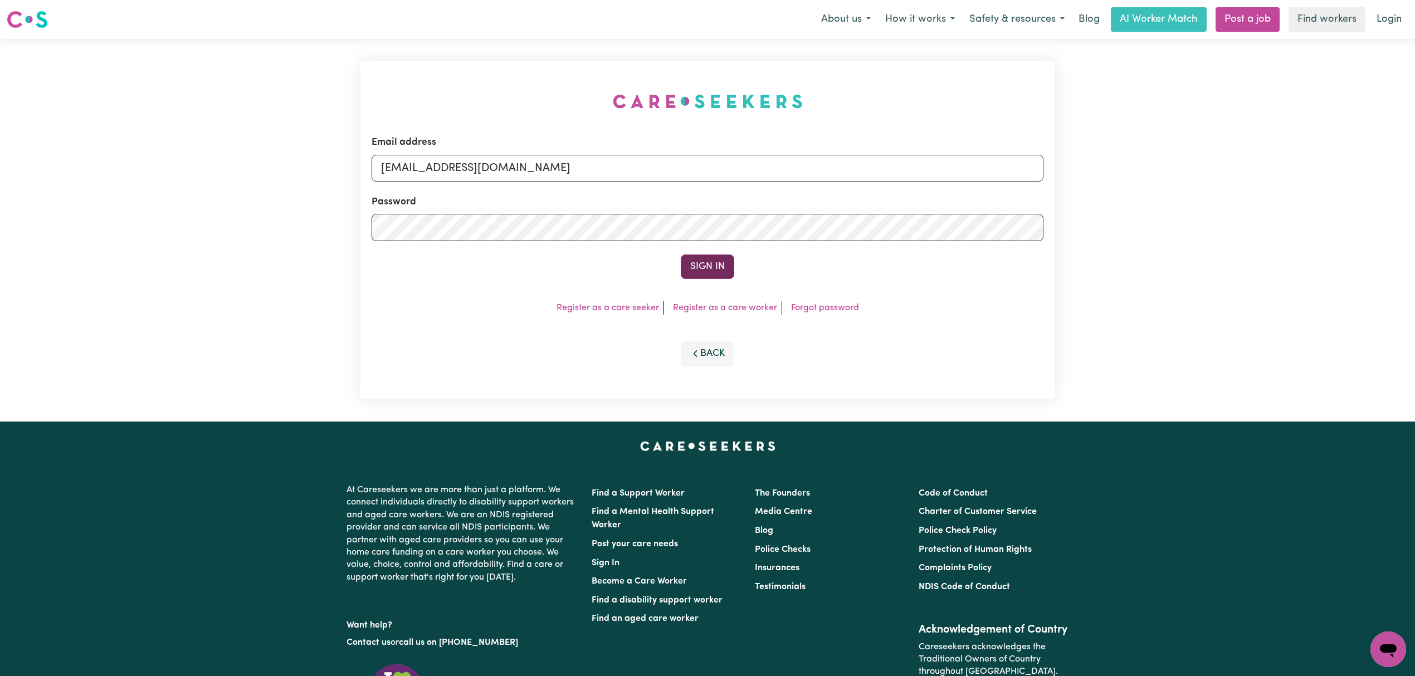
click at [700, 261] on button "Sign In" at bounding box center [707, 267] width 53 height 25
